Goal: Task Accomplishment & Management: Complete application form

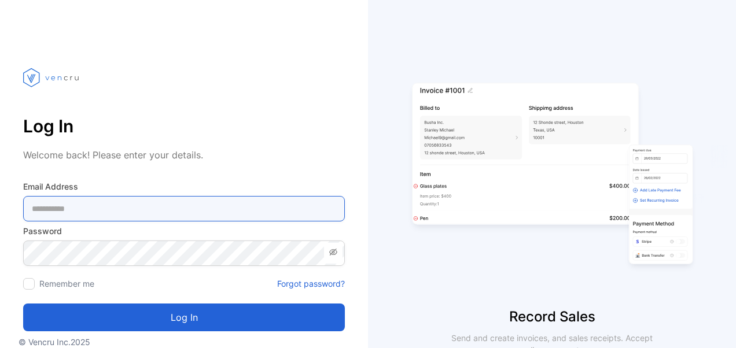
click at [211, 213] on Address-inputemail "email" at bounding box center [184, 208] width 322 height 25
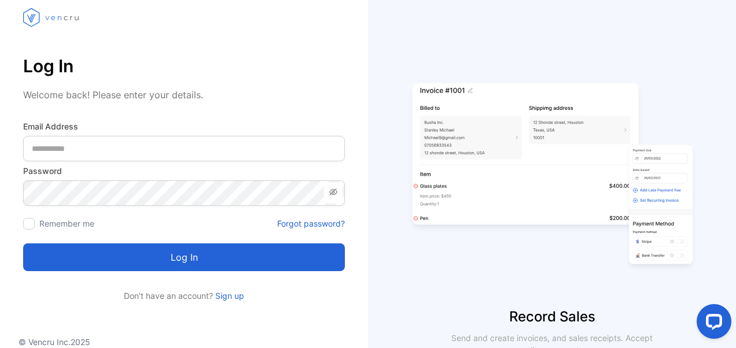
click at [232, 296] on link "Sign up" at bounding box center [228, 296] width 31 height 10
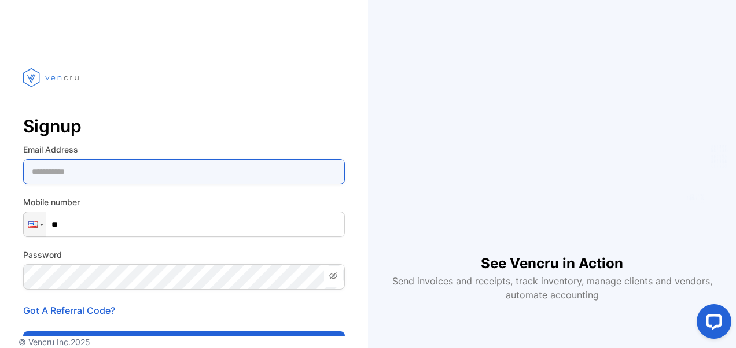
click at [185, 172] on Address-inputemail "email" at bounding box center [184, 171] width 322 height 25
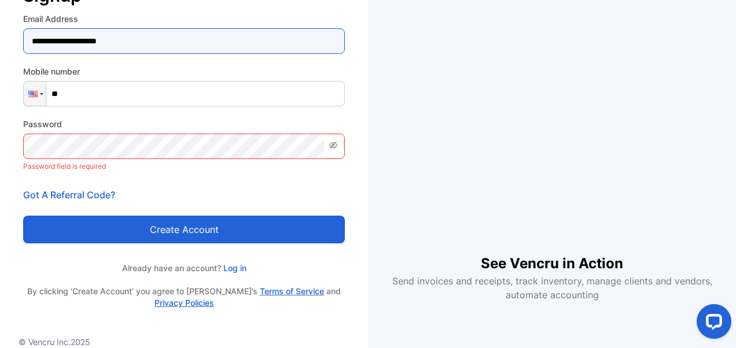
scroll to position [138, 0]
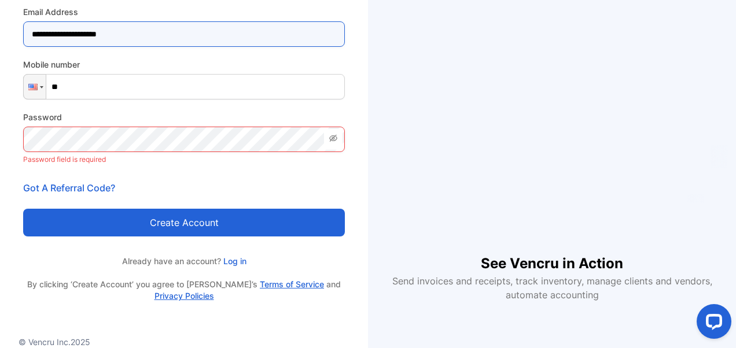
type Address-inputemail "**********"
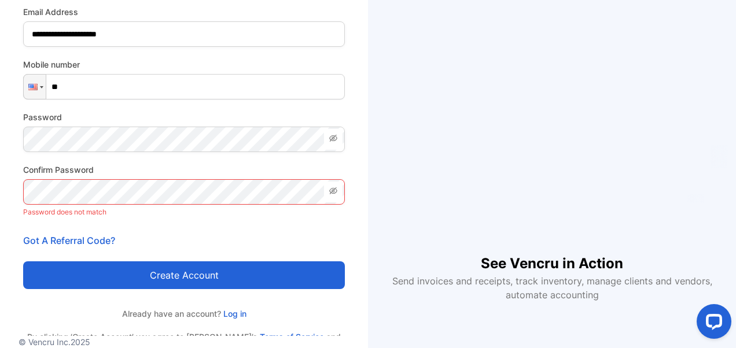
click at [335, 139] on icon at bounding box center [332, 138] width 9 height 9
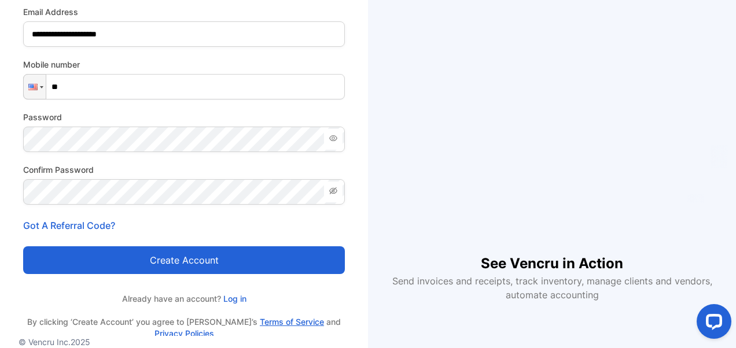
click at [212, 255] on button "Create account" at bounding box center [184, 260] width 322 height 28
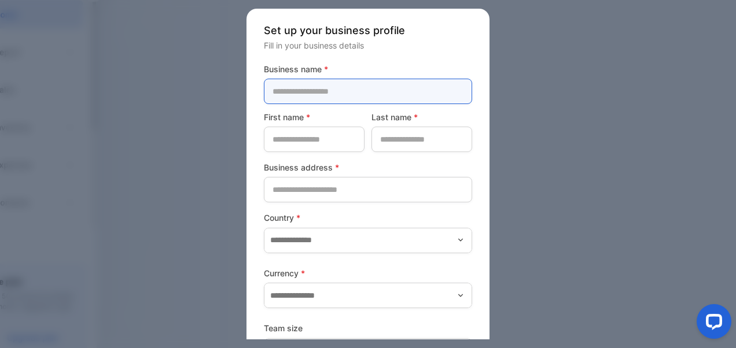
click at [340, 101] on name-inputcompanyname "text" at bounding box center [368, 91] width 208 height 25
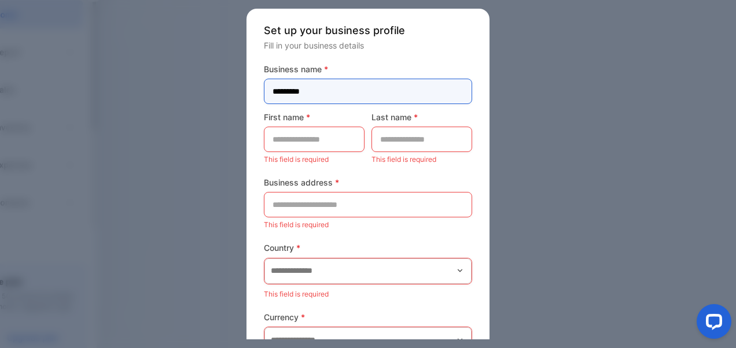
type name-inputcompanyname "*********"
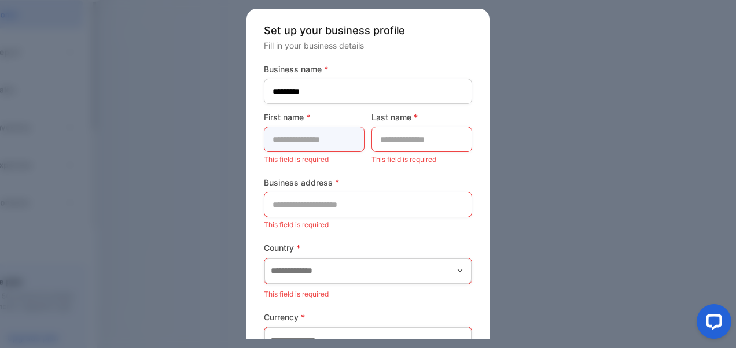
click at [312, 138] on name-inputfirstname "text" at bounding box center [314, 139] width 101 height 25
type name-inputfirstname "****"
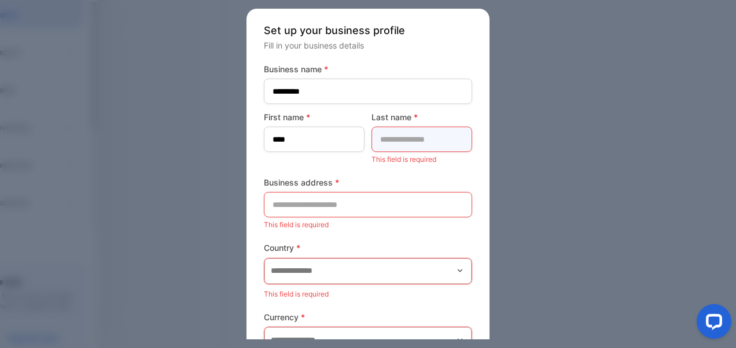
click at [398, 142] on name-inputlastname "text" at bounding box center [421, 139] width 101 height 25
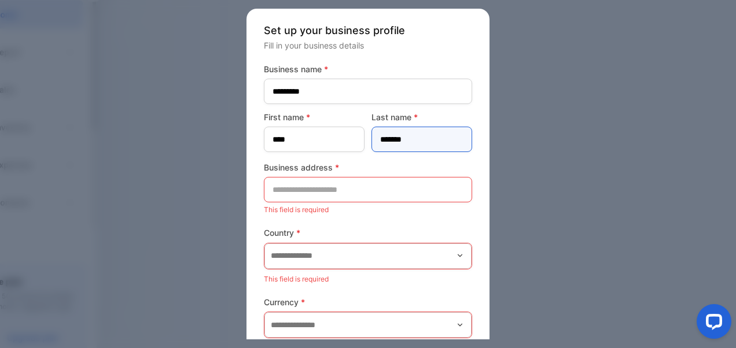
type name-inputlastname "*******"
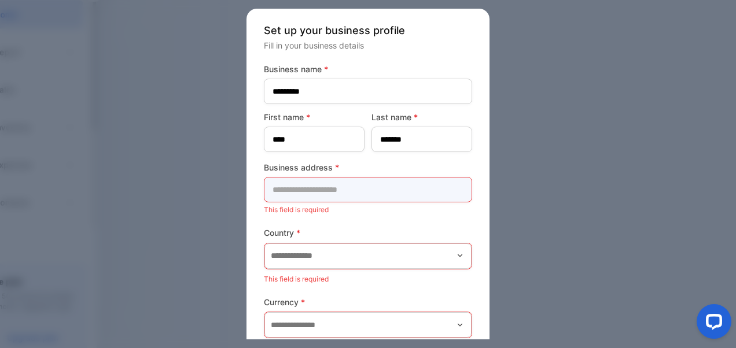
click at [324, 189] on address-inputaddress "text" at bounding box center [368, 189] width 208 height 25
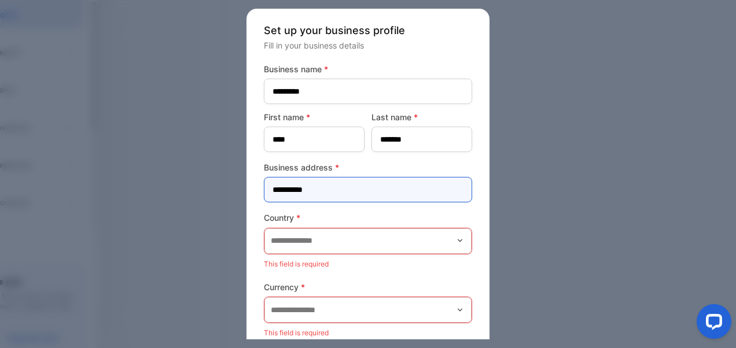
type address-inputaddress "**********"
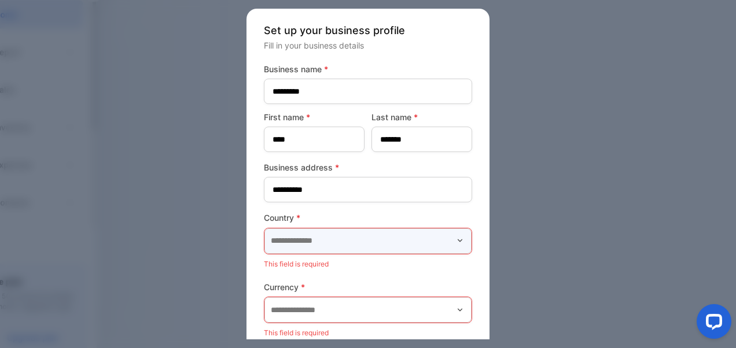
click at [325, 236] on input "text" at bounding box center [367, 240] width 207 height 25
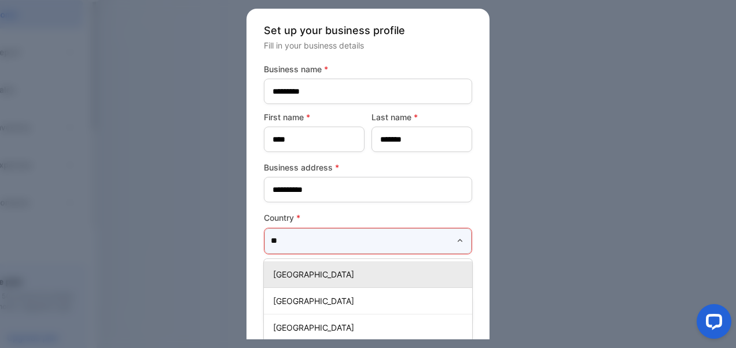
type input "***"
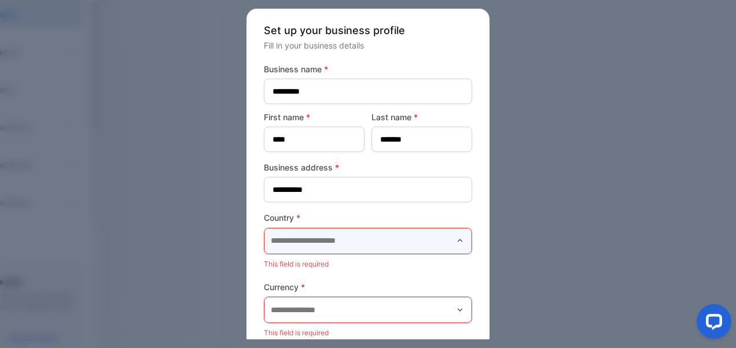
scroll to position [111, 0]
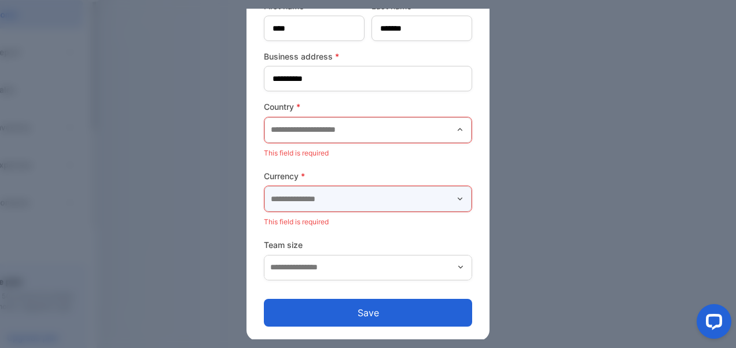
click at [341, 196] on input "text" at bounding box center [367, 198] width 207 height 25
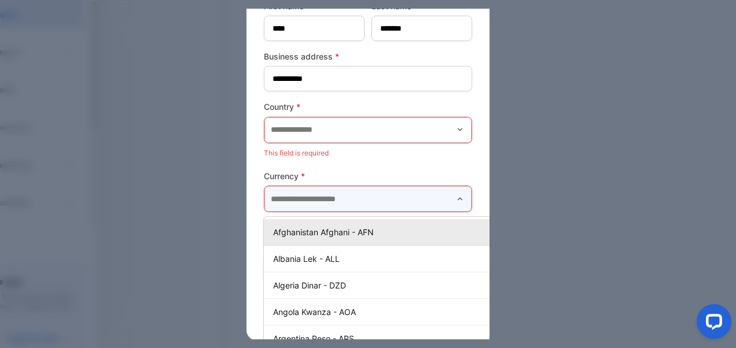
scroll to position [111, 17]
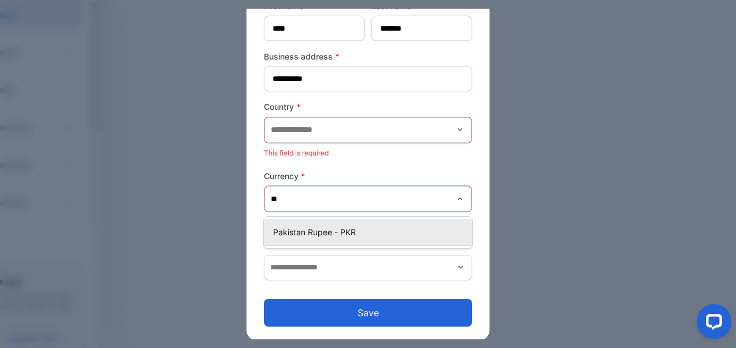
click at [334, 231] on p "Pakistan Rupee - PKR" at bounding box center [370, 232] width 194 height 12
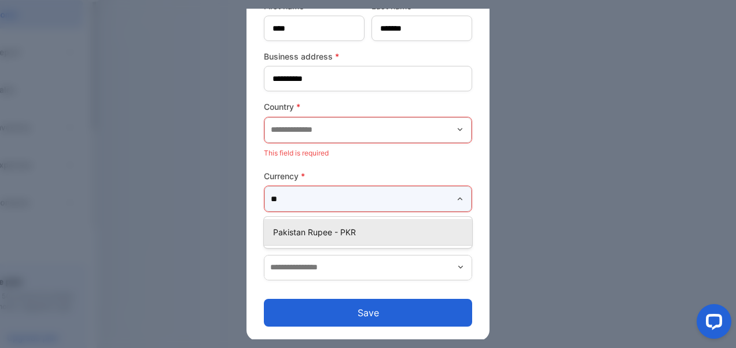
type input "**********"
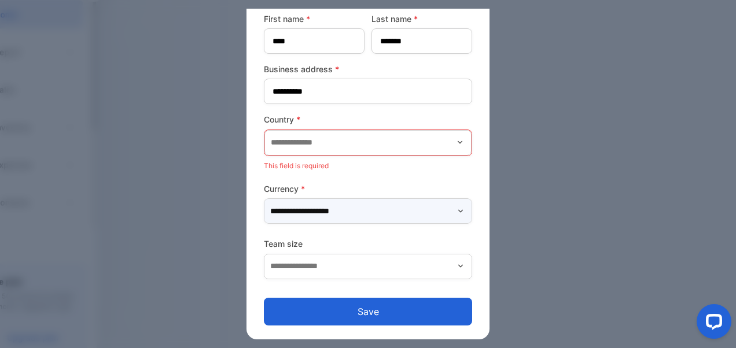
scroll to position [97, 0]
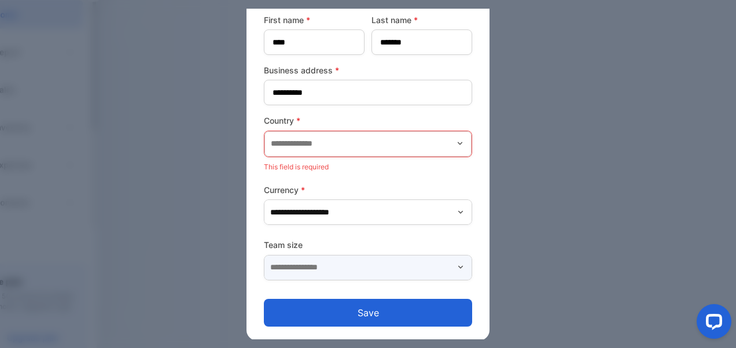
click at [350, 260] on input "text" at bounding box center [368, 267] width 208 height 25
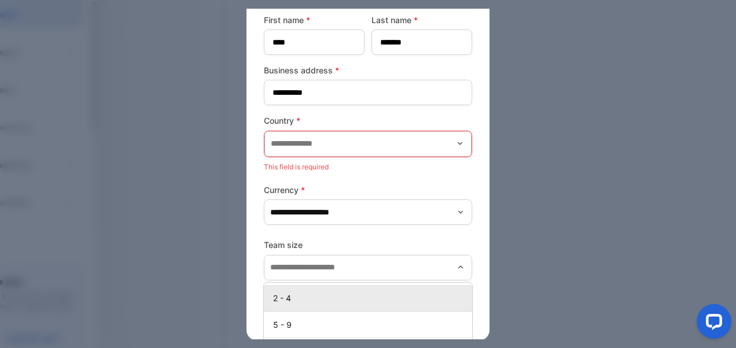
click at [324, 293] on p "2 - 4" at bounding box center [370, 298] width 194 height 12
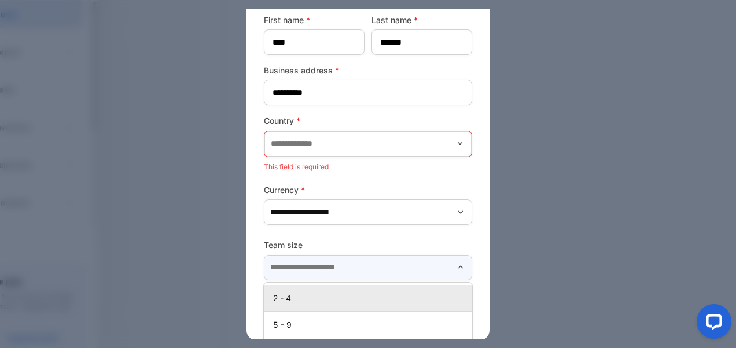
type input "*****"
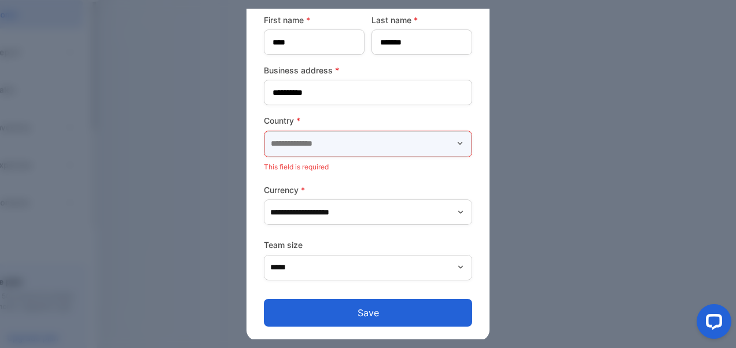
click at [351, 147] on input "text" at bounding box center [367, 143] width 207 height 25
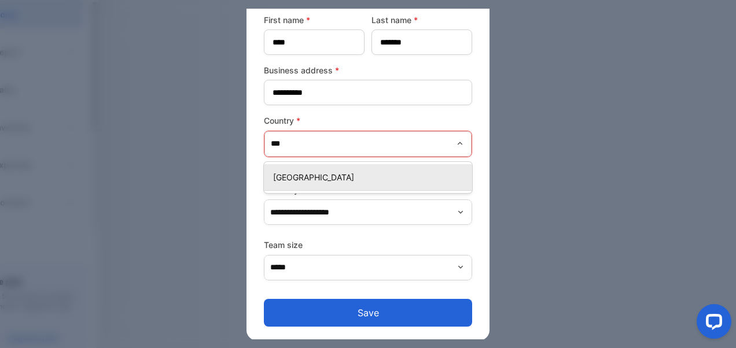
click at [360, 178] on p "[GEOGRAPHIC_DATA]" at bounding box center [370, 177] width 194 height 12
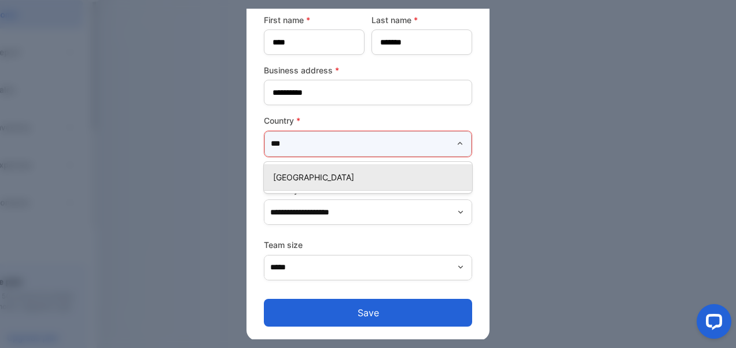
type input "********"
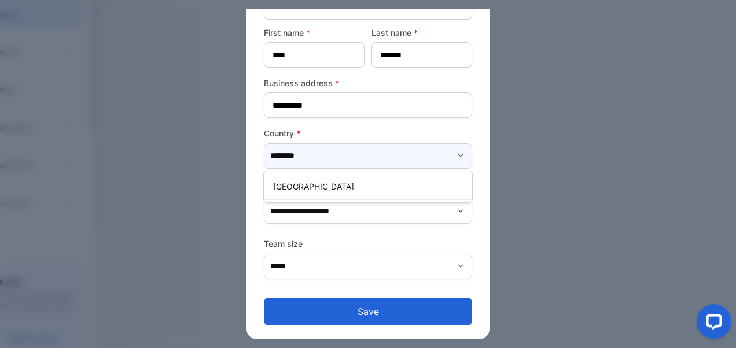
scroll to position [84, 0]
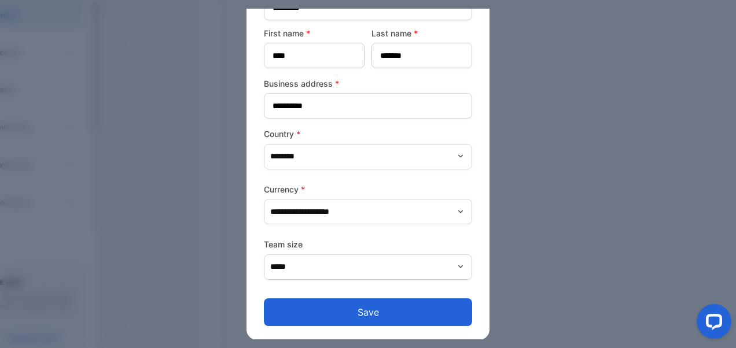
click at [366, 313] on button "Save" at bounding box center [368, 312] width 208 height 28
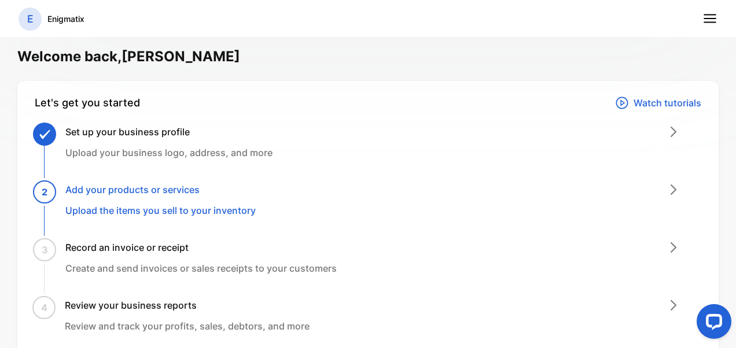
click at [710, 19] on line at bounding box center [710, 19] width 12 height 0
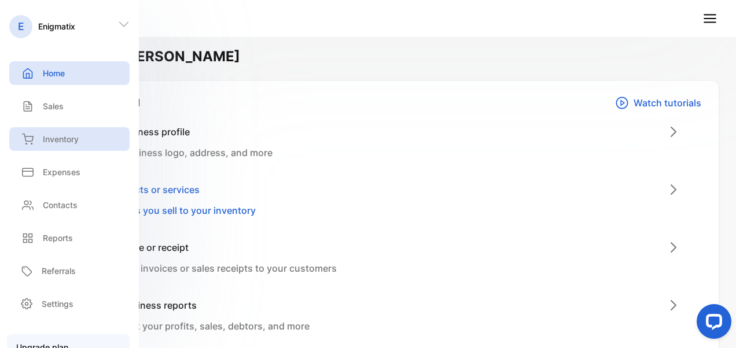
click at [53, 139] on p "Inventory" at bounding box center [61, 139] width 36 height 12
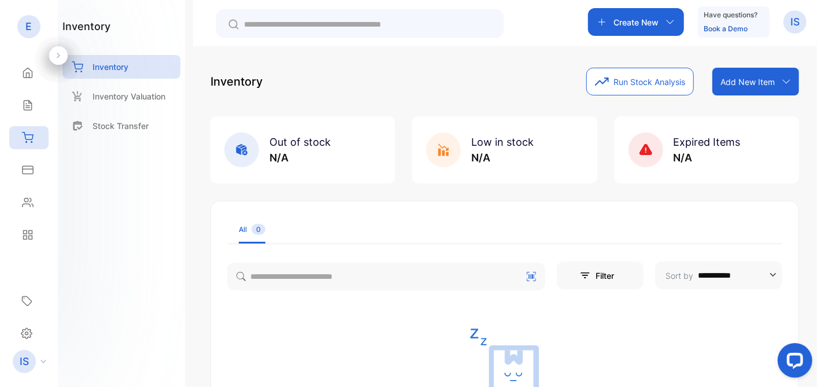
drag, startPoint x: 711, startPoint y: 0, endPoint x: 482, endPoint y: 82, distance: 243.1
click at [482, 82] on div "Inventory Run Stock Analysis Add New Item Add item manually Import item Scan ba…" at bounding box center [504, 82] width 589 height 28
click at [735, 85] on p "Add New Item" at bounding box center [748, 82] width 54 height 12
click at [459, 82] on div "Inventory Run Stock Analysis Add New Item Add item manually Import item Scan ba…" at bounding box center [504, 82] width 589 height 28
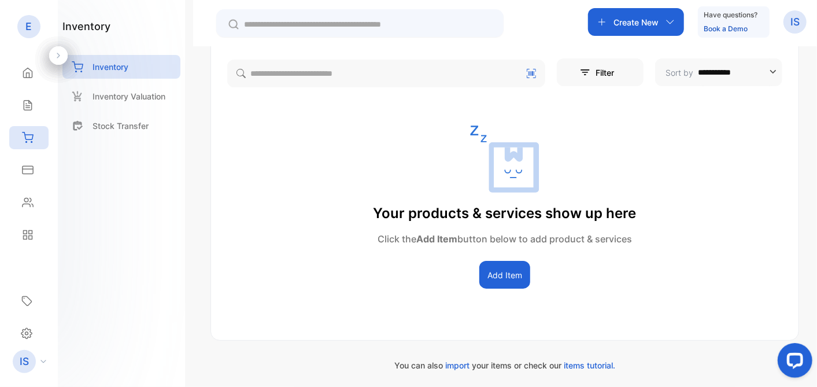
scroll to position [205, 0]
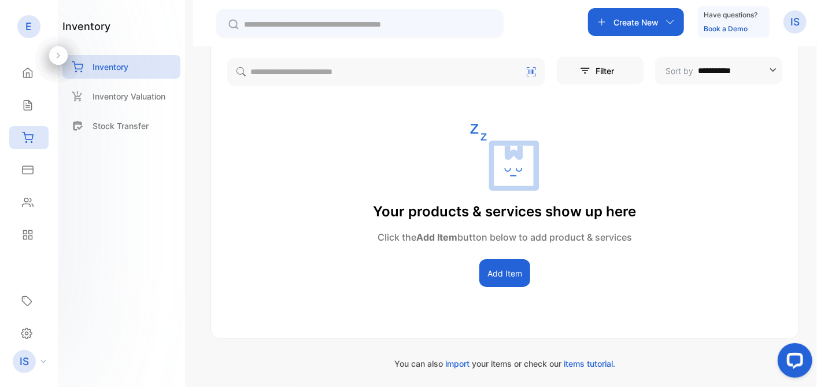
click at [510, 279] on button "Add Item" at bounding box center [504, 273] width 51 height 28
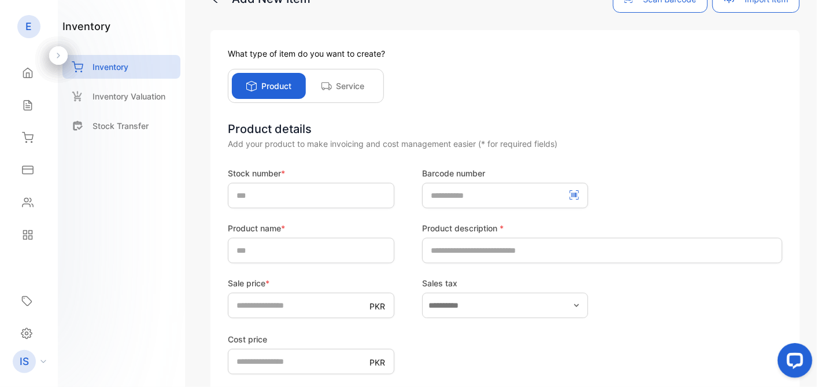
scroll to position [64, 0]
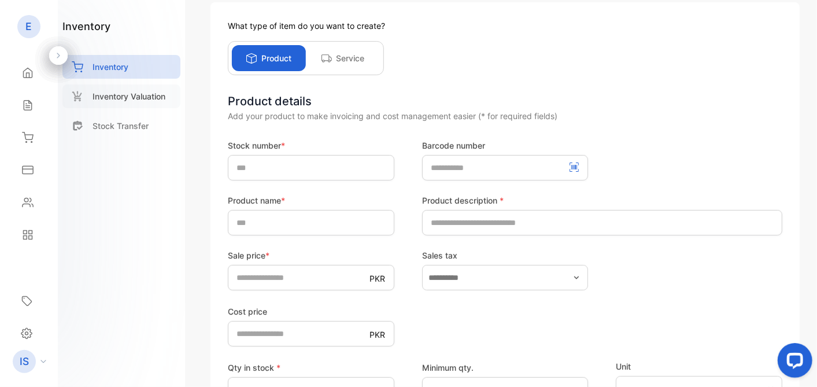
click at [142, 107] on div "Inventory Valuation" at bounding box center [121, 96] width 118 height 24
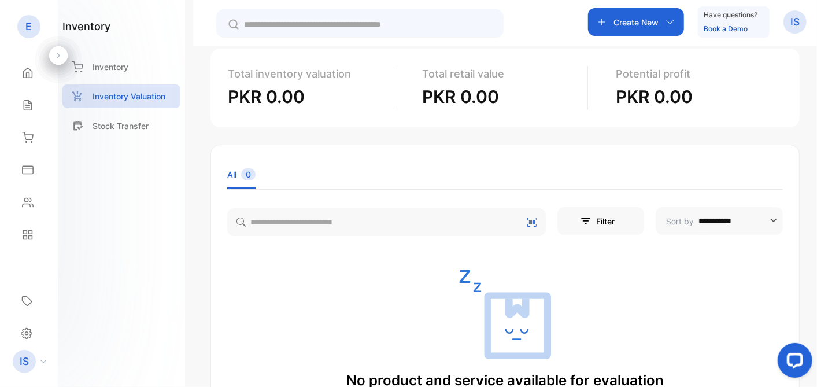
click at [651, 26] on p "Create New" at bounding box center [636, 22] width 45 height 12
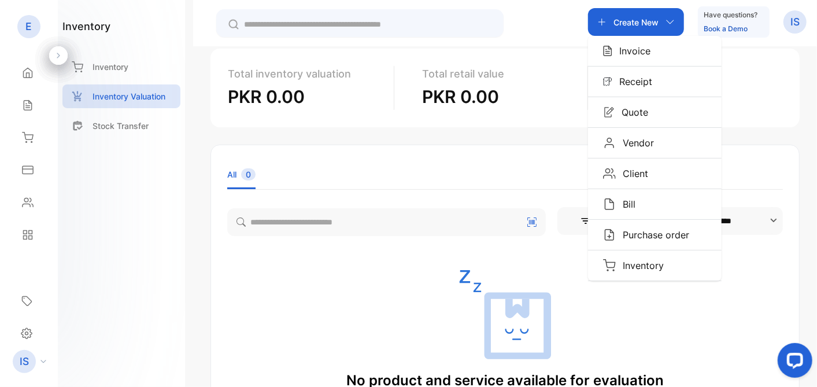
click at [651, 26] on p "Create New" at bounding box center [636, 22] width 45 height 12
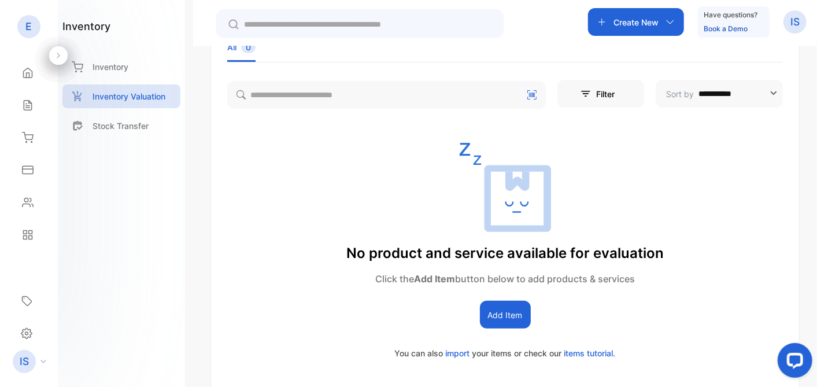
scroll to position [264, 0]
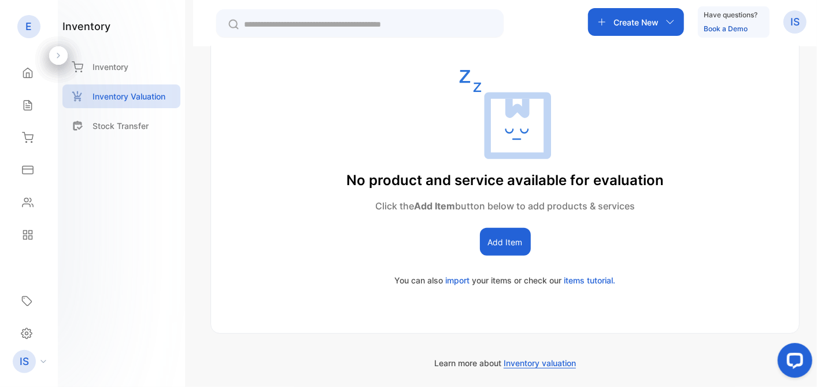
click at [505, 235] on button "Add Item" at bounding box center [505, 242] width 51 height 28
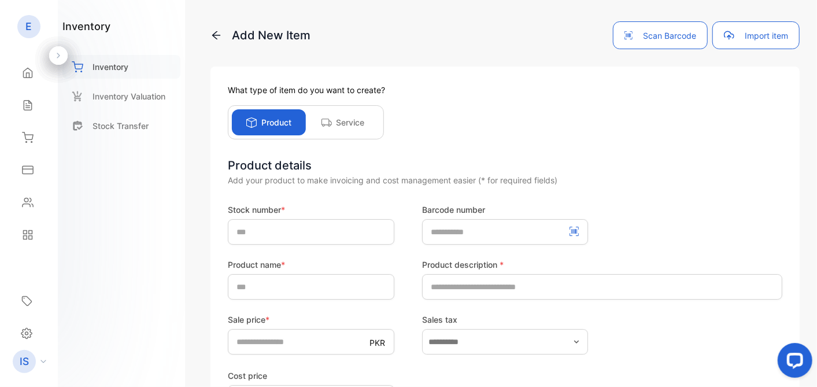
click at [131, 70] on div "Inventory" at bounding box center [121, 67] width 118 height 24
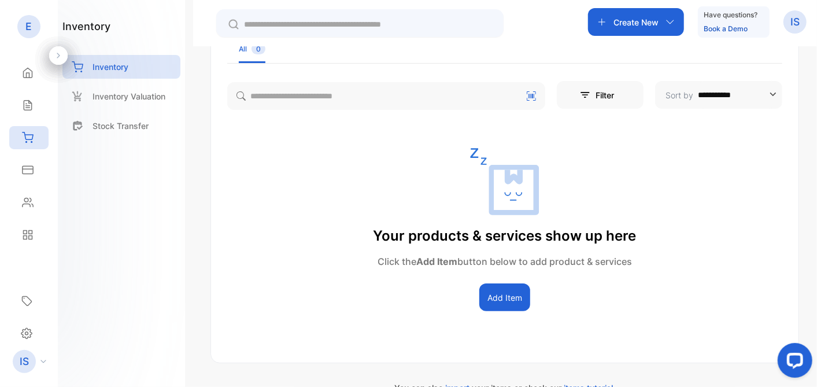
scroll to position [193, 0]
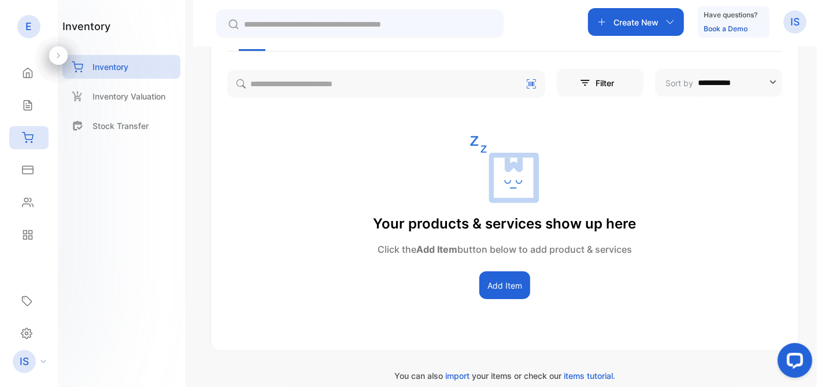
click at [489, 286] on button "Add Item" at bounding box center [504, 285] width 51 height 28
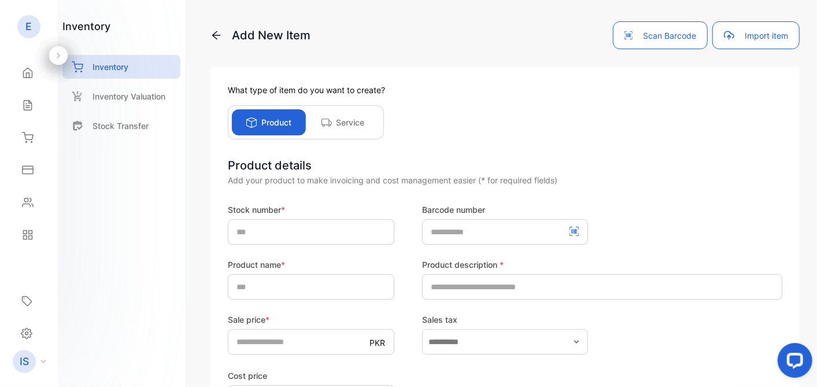
scroll to position [12, 0]
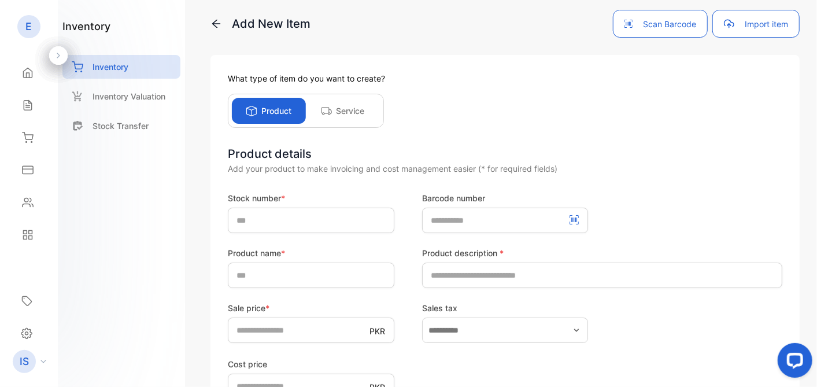
drag, startPoint x: 814, startPoint y: 190, endPoint x: 815, endPoint y: 216, distance: 26.0
click at [735, 216] on div "Add New Item Scan Barcode Import item What type of item do you want to create? …" at bounding box center [505, 193] width 624 height 387
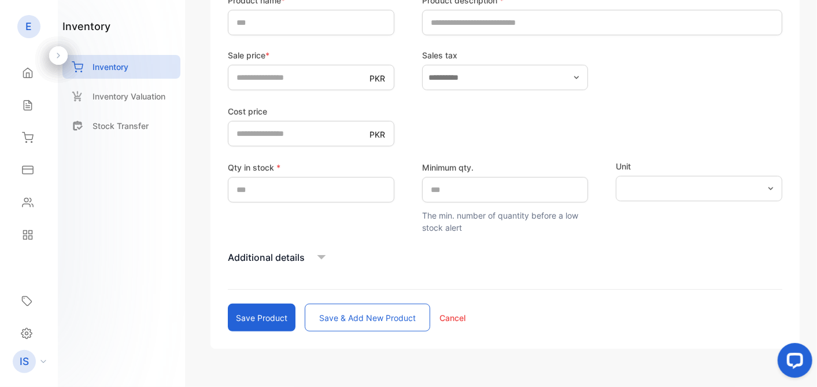
scroll to position [266, 0]
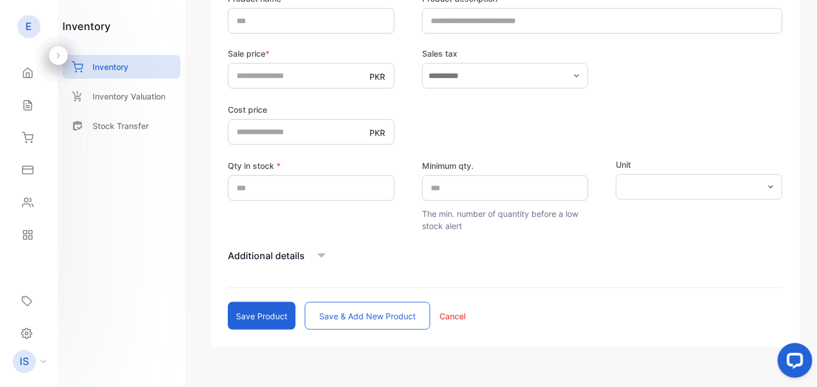
click at [735, 185] on icon "button" at bounding box center [770, 186] width 9 height 9
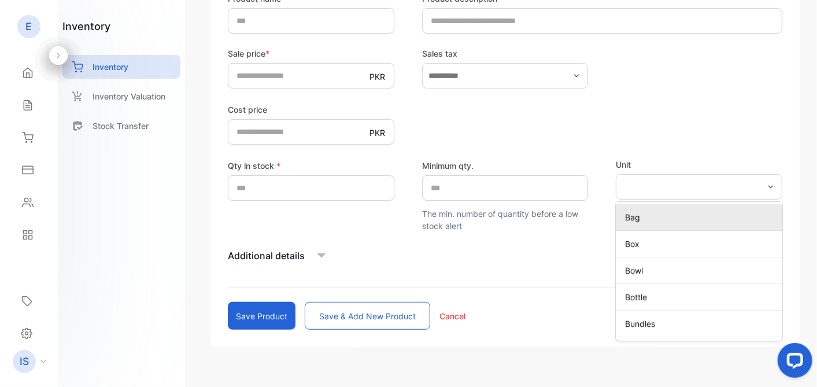
click at [735, 183] on icon "button" at bounding box center [770, 186] width 9 height 9
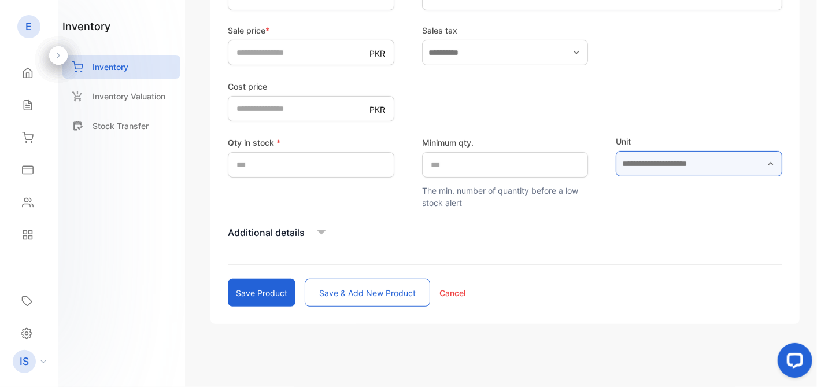
scroll to position [290, 0]
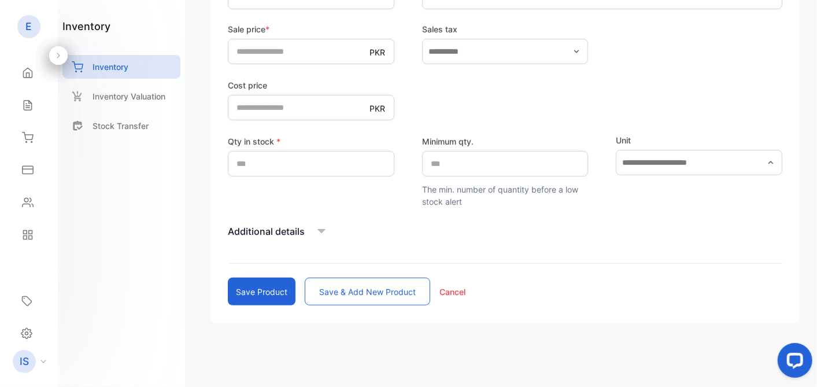
click at [280, 233] on p "Additional details" at bounding box center [266, 231] width 77 height 14
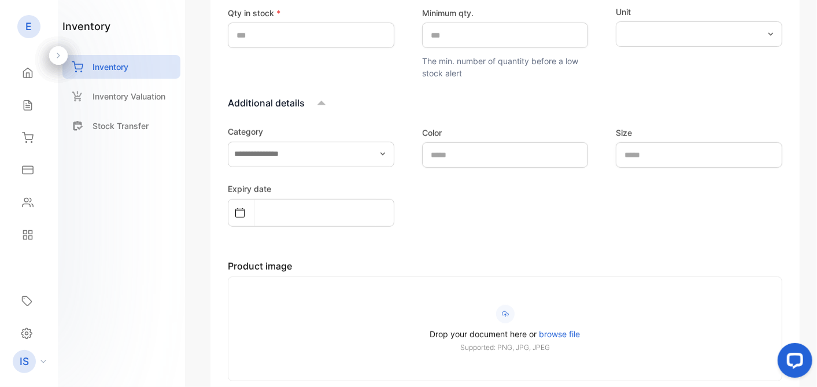
scroll to position [483, 0]
